Goal: Obtain resource: Download file/media

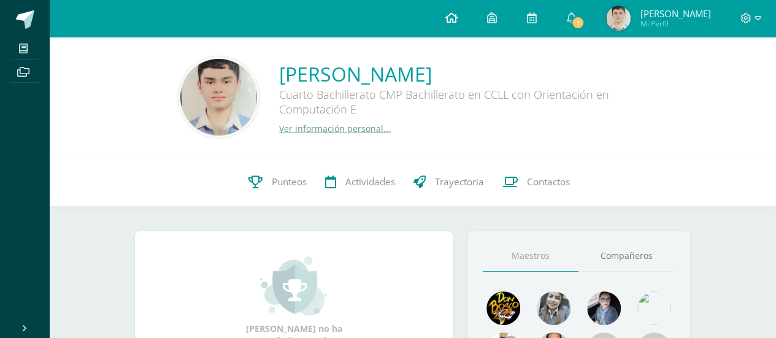
click at [457, 17] on icon at bounding box center [451, 17] width 12 height 11
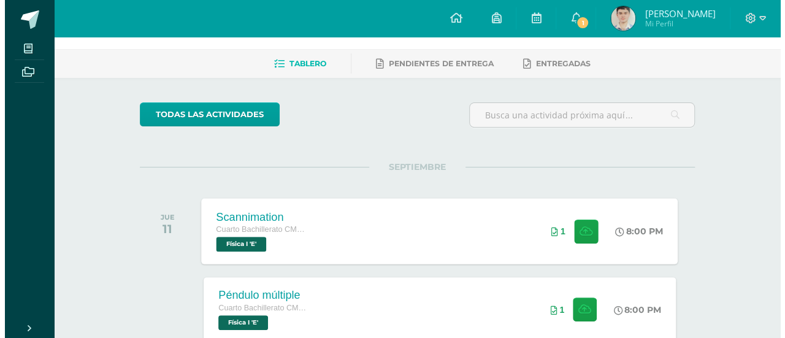
scroll to position [61, 0]
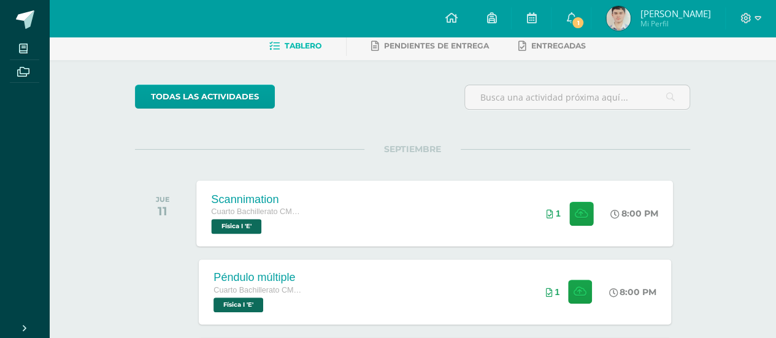
click at [394, 228] on div "Scannimation Cuarto Bachillerato CMP Bachillerato en CCLL con Orientación en Co…" at bounding box center [435, 213] width 477 height 66
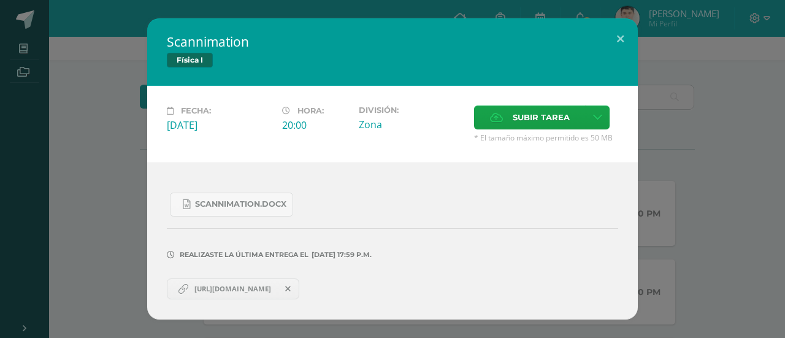
click at [299, 283] on span at bounding box center [288, 288] width 21 height 13
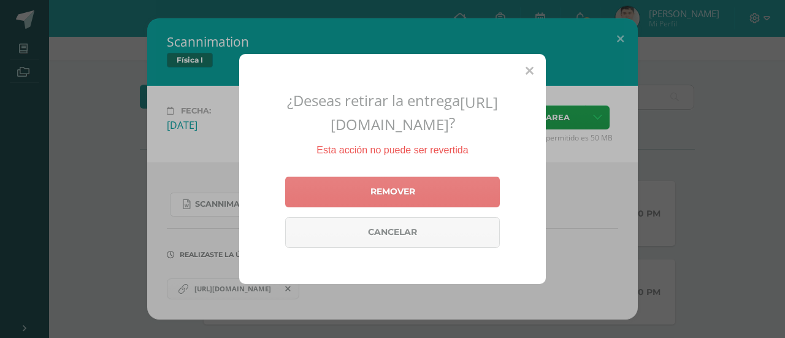
click at [377, 207] on link "Remover" at bounding box center [392, 192] width 215 height 31
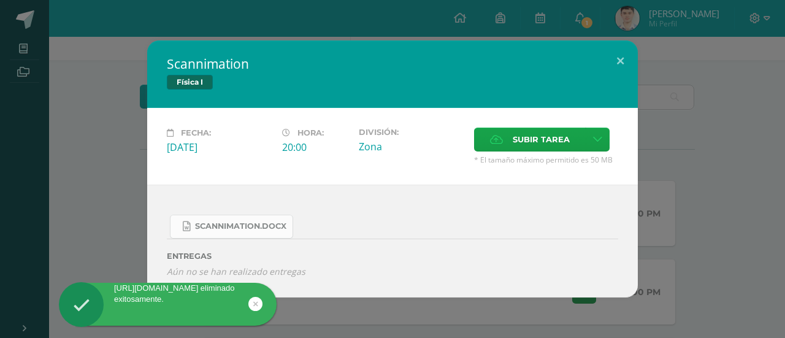
click at [245, 220] on link "Scannimation.docx" at bounding box center [231, 227] width 123 height 24
